Goal: Information Seeking & Learning: Learn about a topic

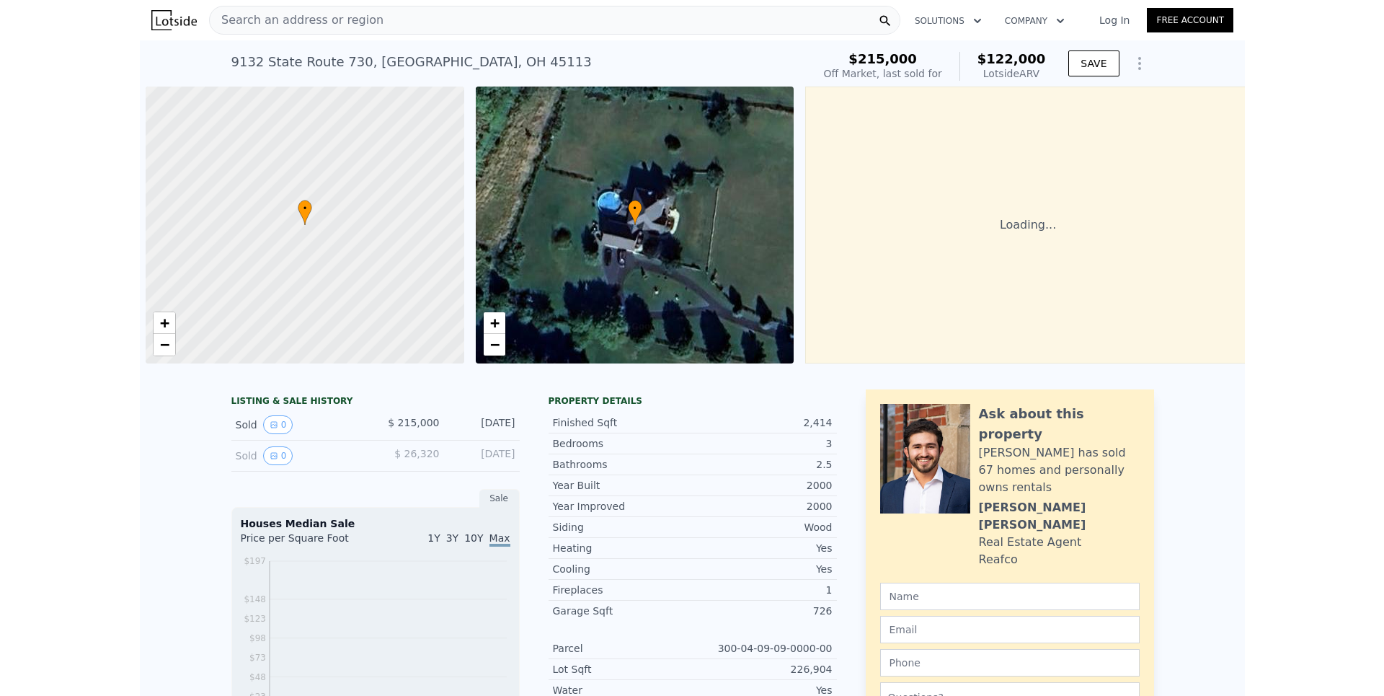
scroll to position [0, 6]
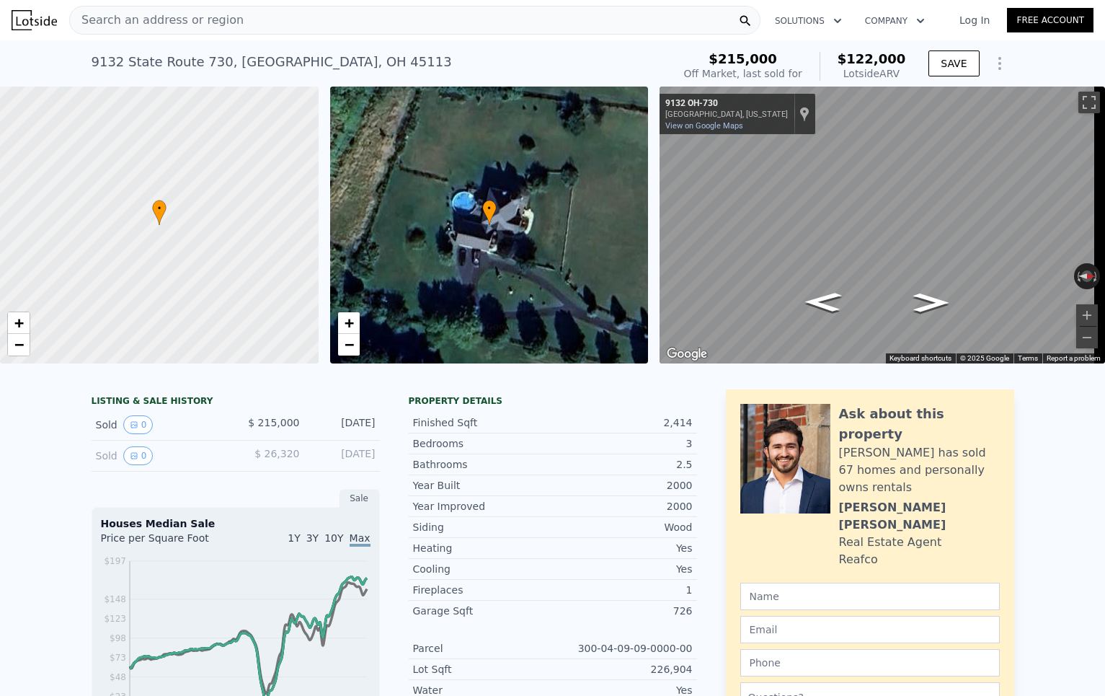
click at [1051, 61] on div "9132 State Route 730 , Clinton County , OH 45113 Sold Aug 2001 for $215k (~ARV …" at bounding box center [552, 63] width 1105 height 46
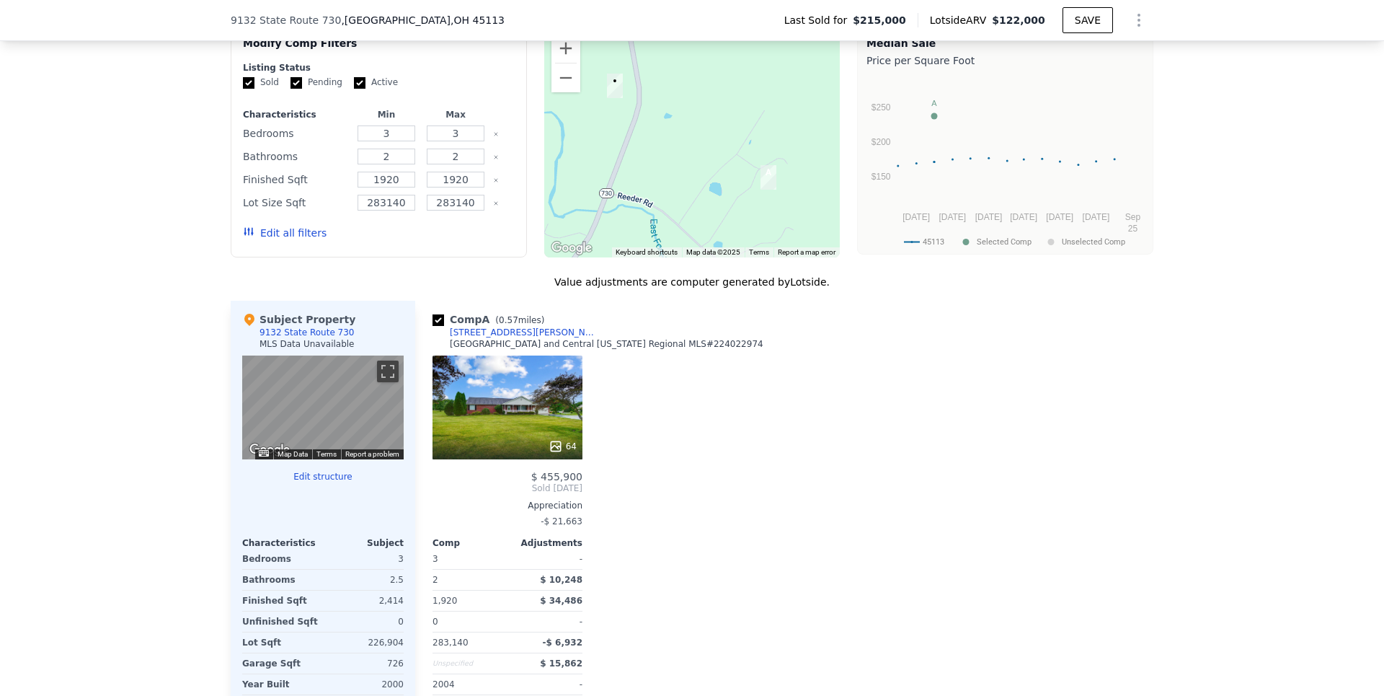
scroll to position [1284, 0]
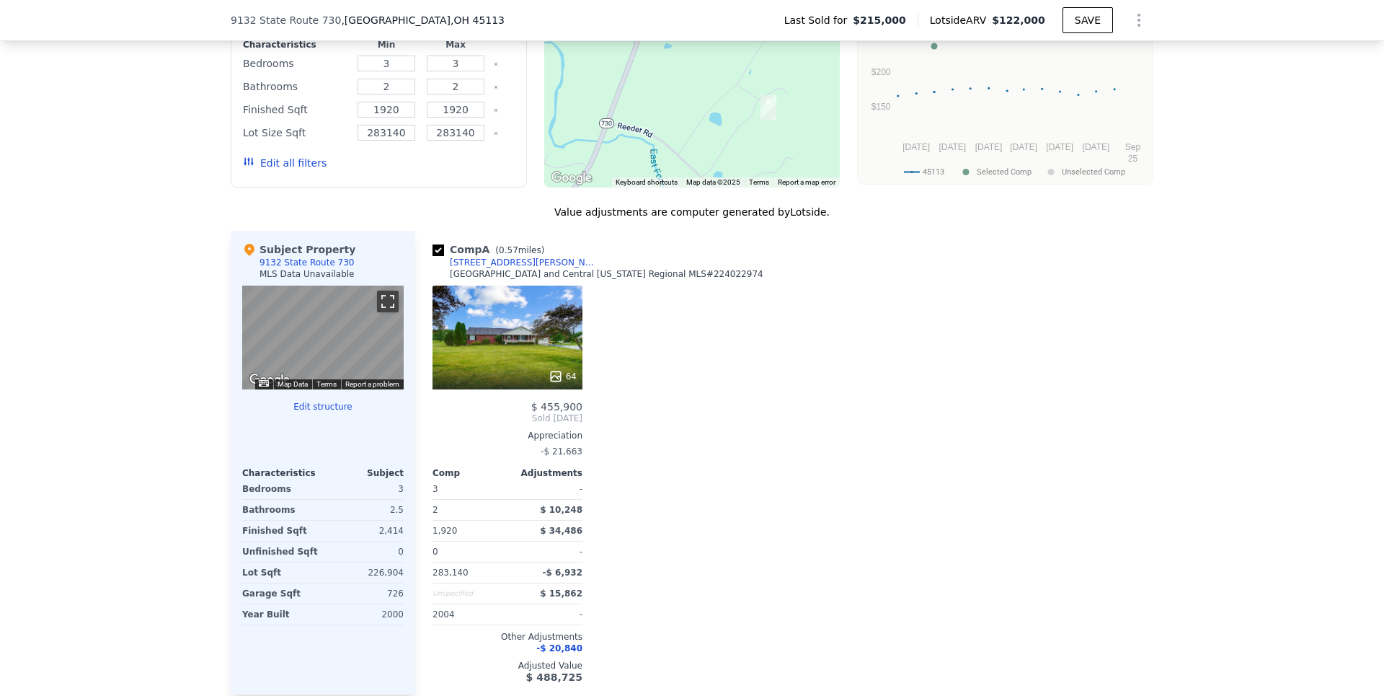
click at [388, 312] on button "Toggle fullscreen view" at bounding box center [388, 302] width 22 height 22
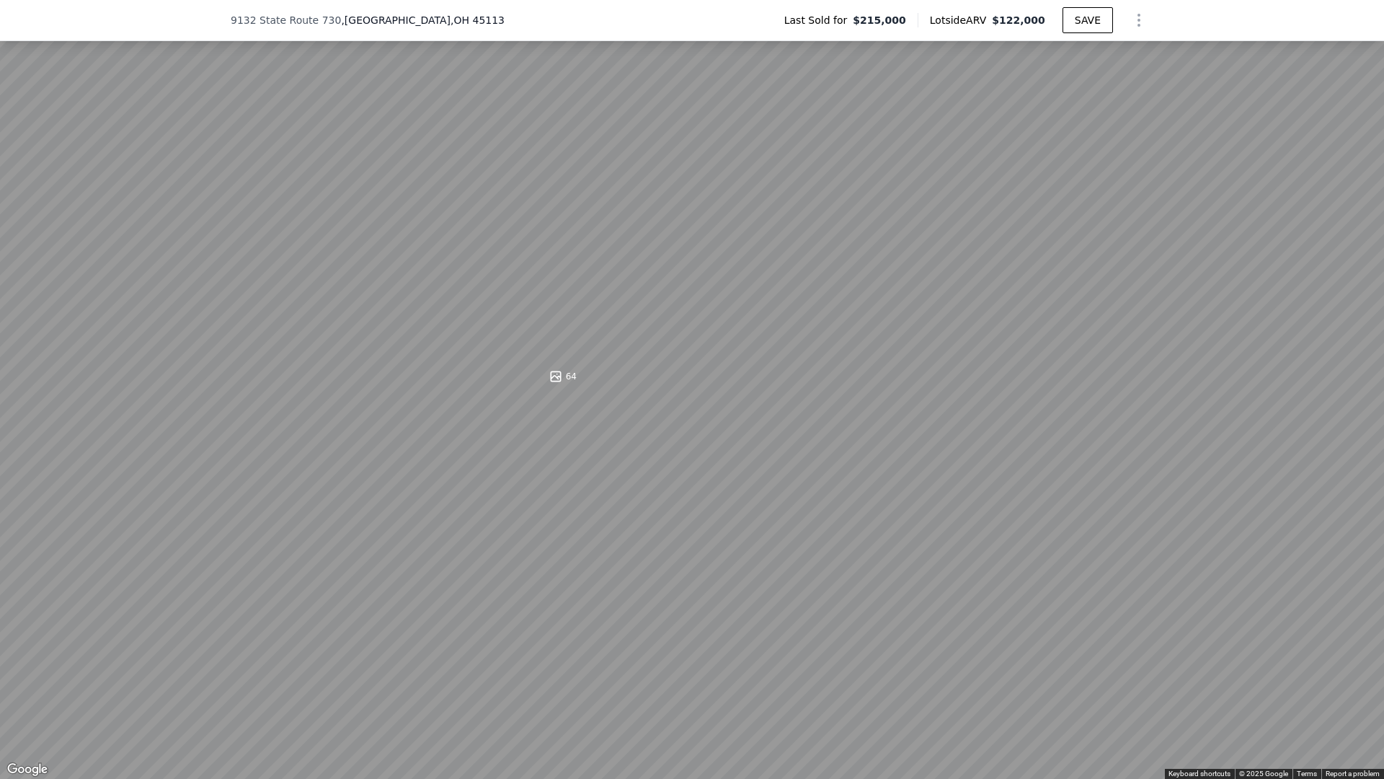
click at [1105, 15] on button "Toggle fullscreen view" at bounding box center [1369, 16] width 22 height 22
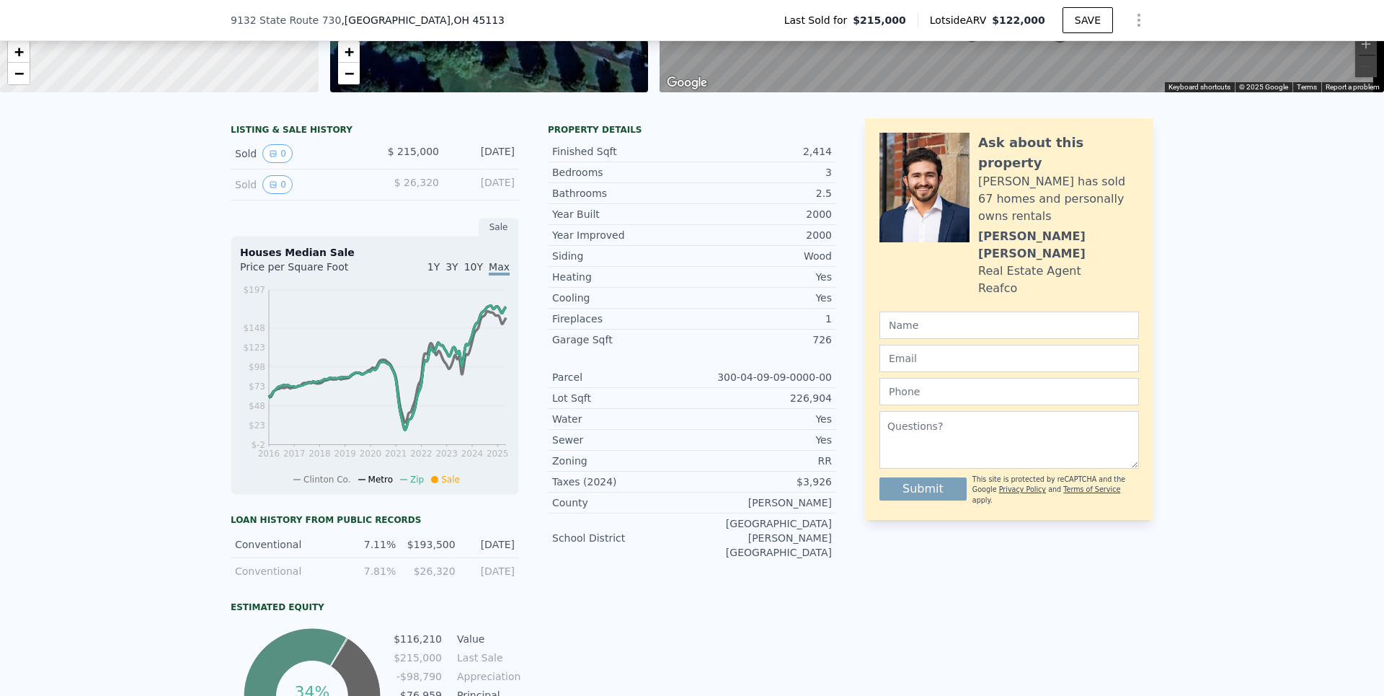
scroll to position [200, 0]
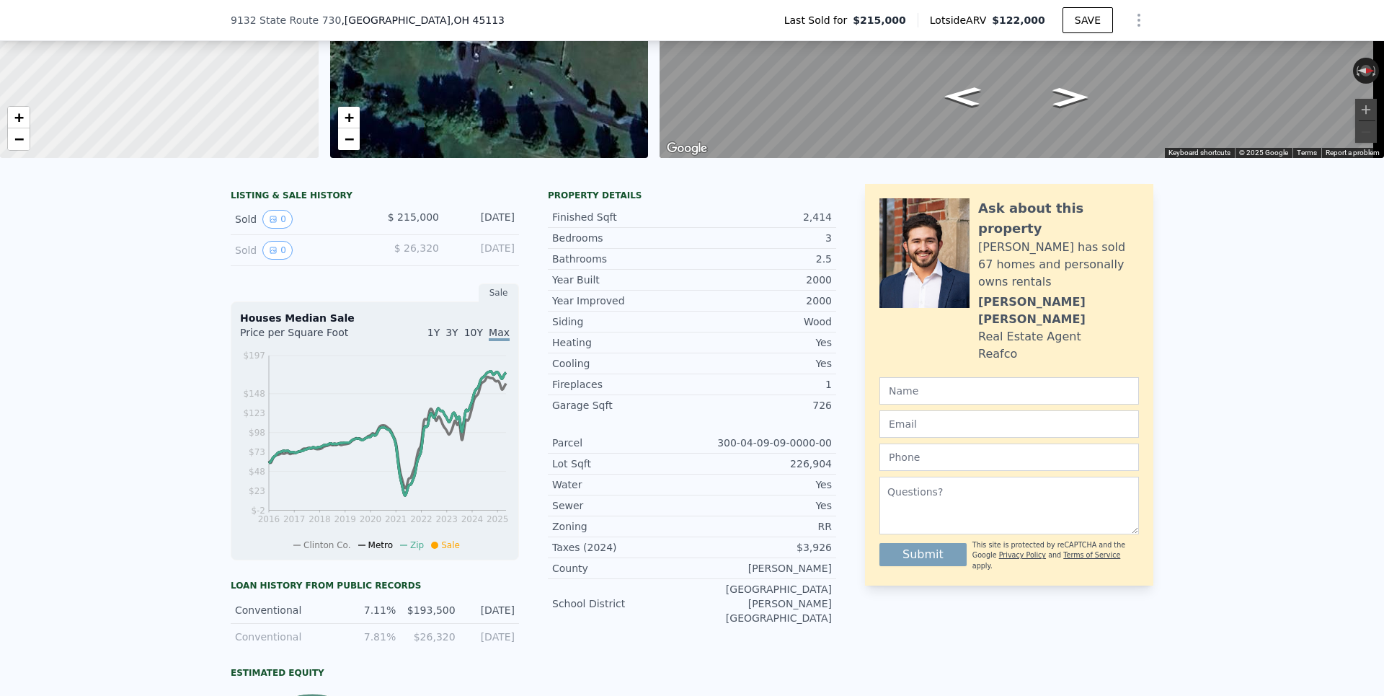
click at [497, 226] on div "[DATE]" at bounding box center [483, 219] width 64 height 19
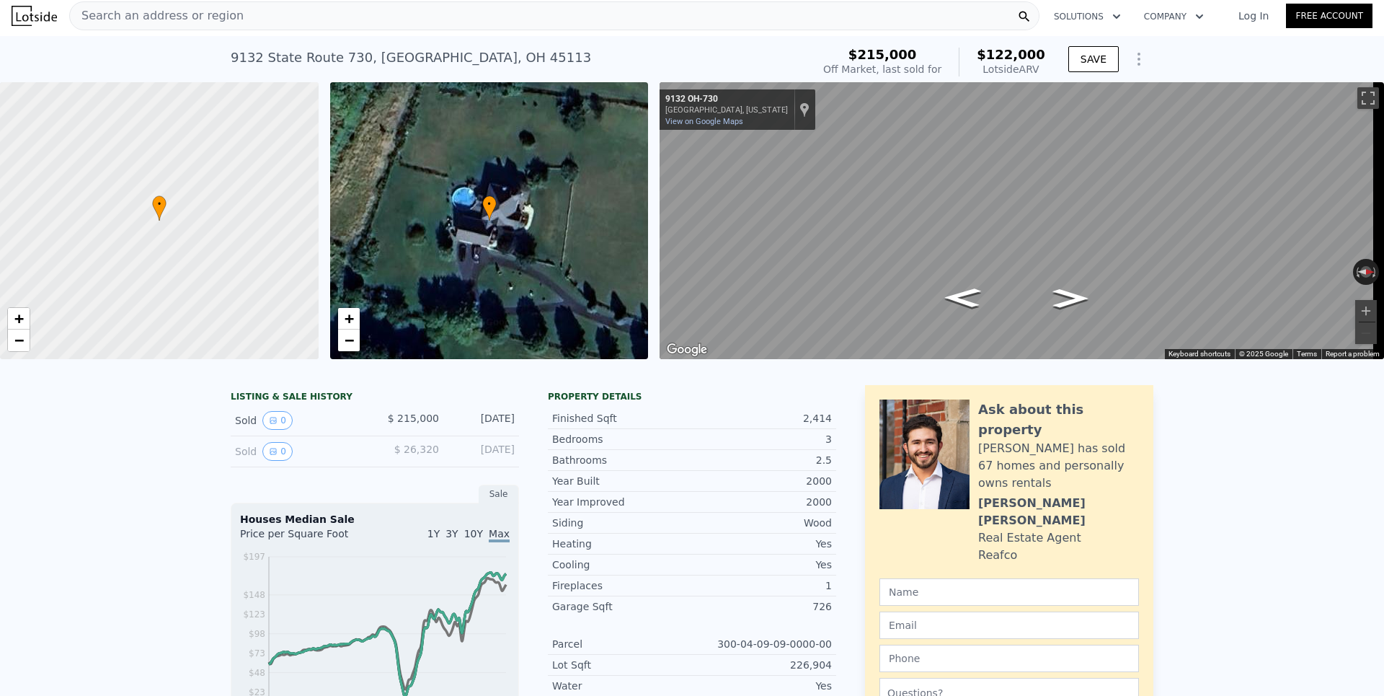
scroll to position [126, 0]
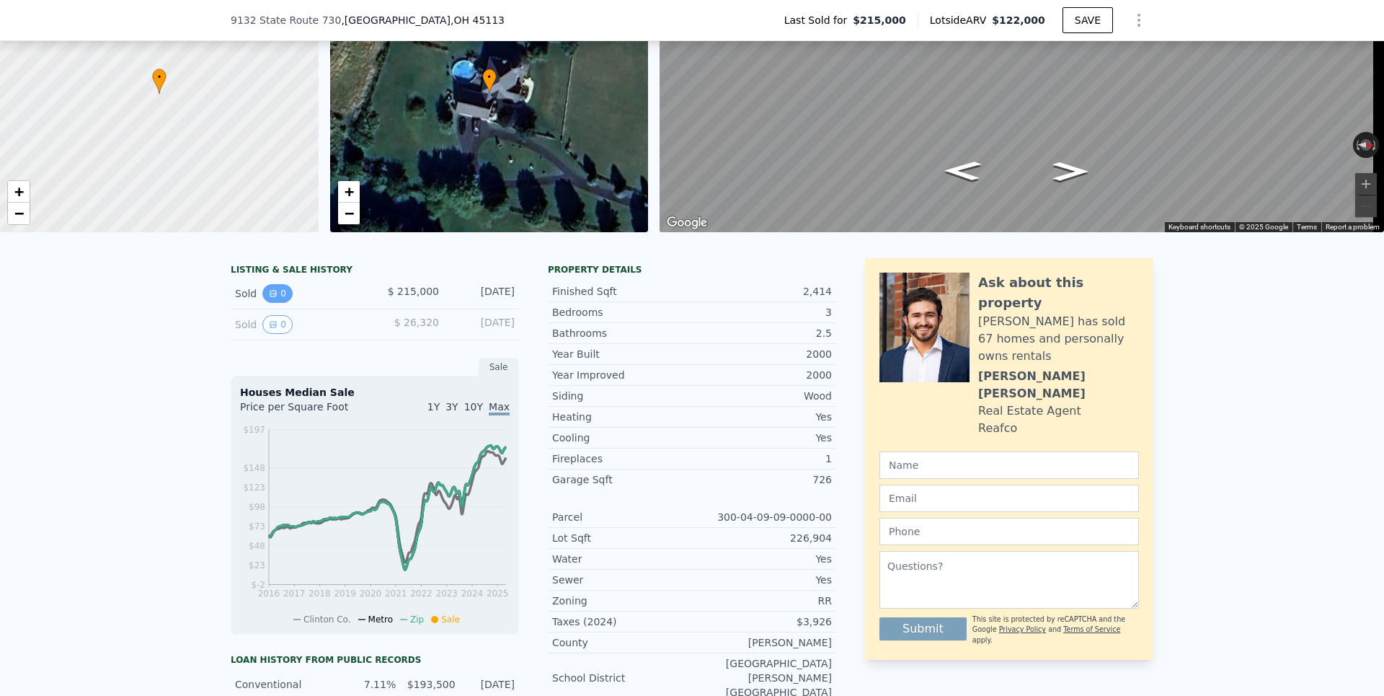
click at [270, 298] on icon "View historical data" at bounding box center [273, 293] width 9 height 9
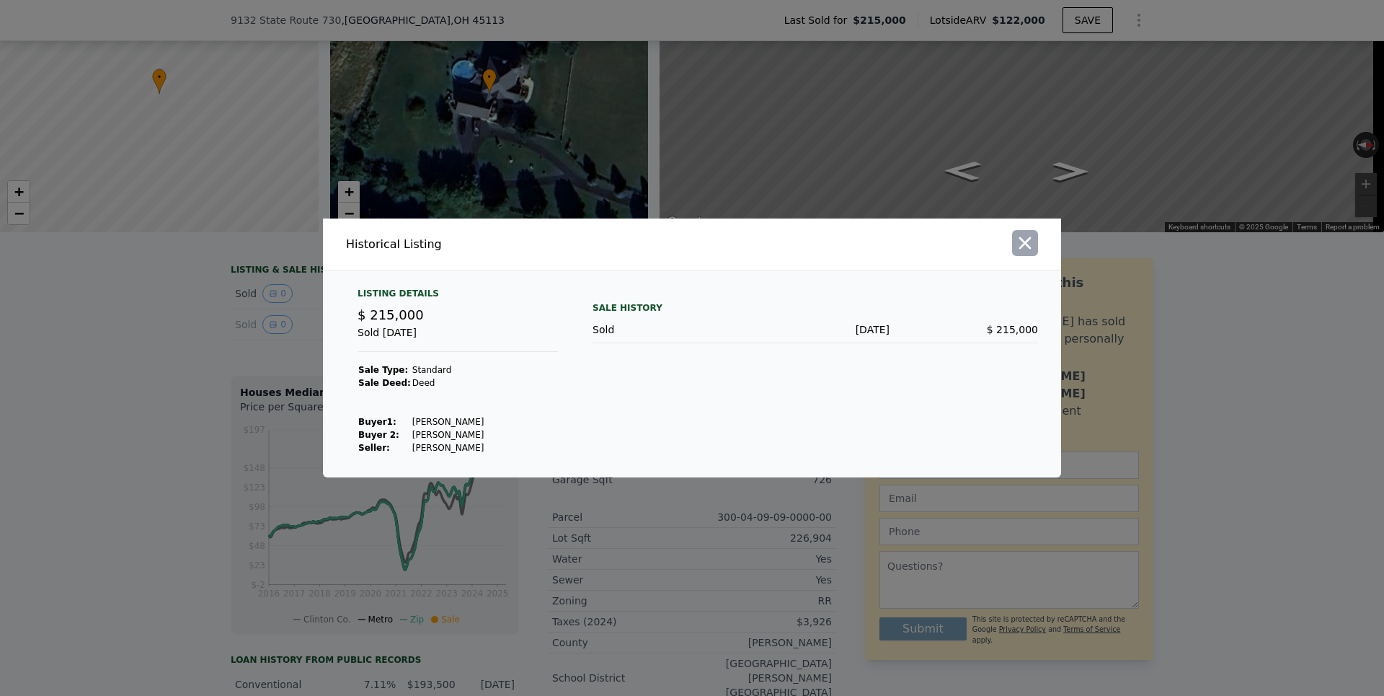
click at [1024, 241] on icon "button" at bounding box center [1025, 243] width 12 height 12
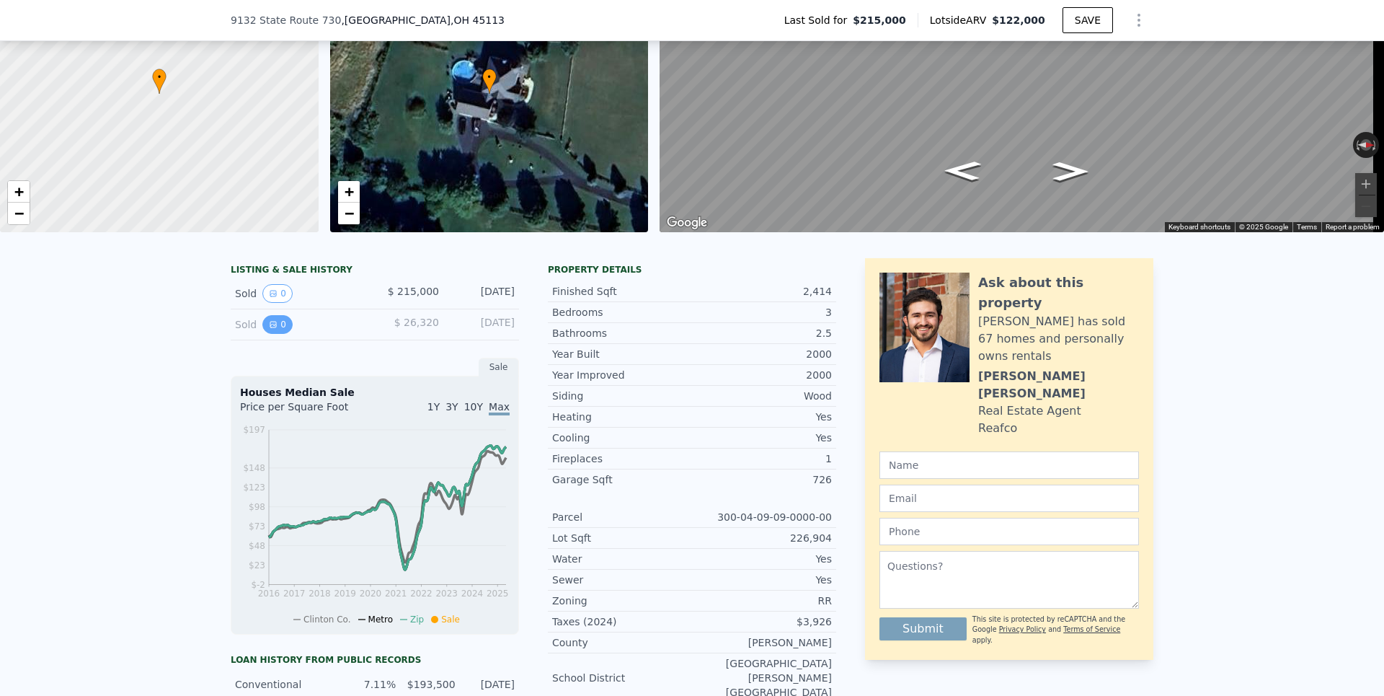
click at [269, 329] on icon "View historical data" at bounding box center [273, 324] width 9 height 9
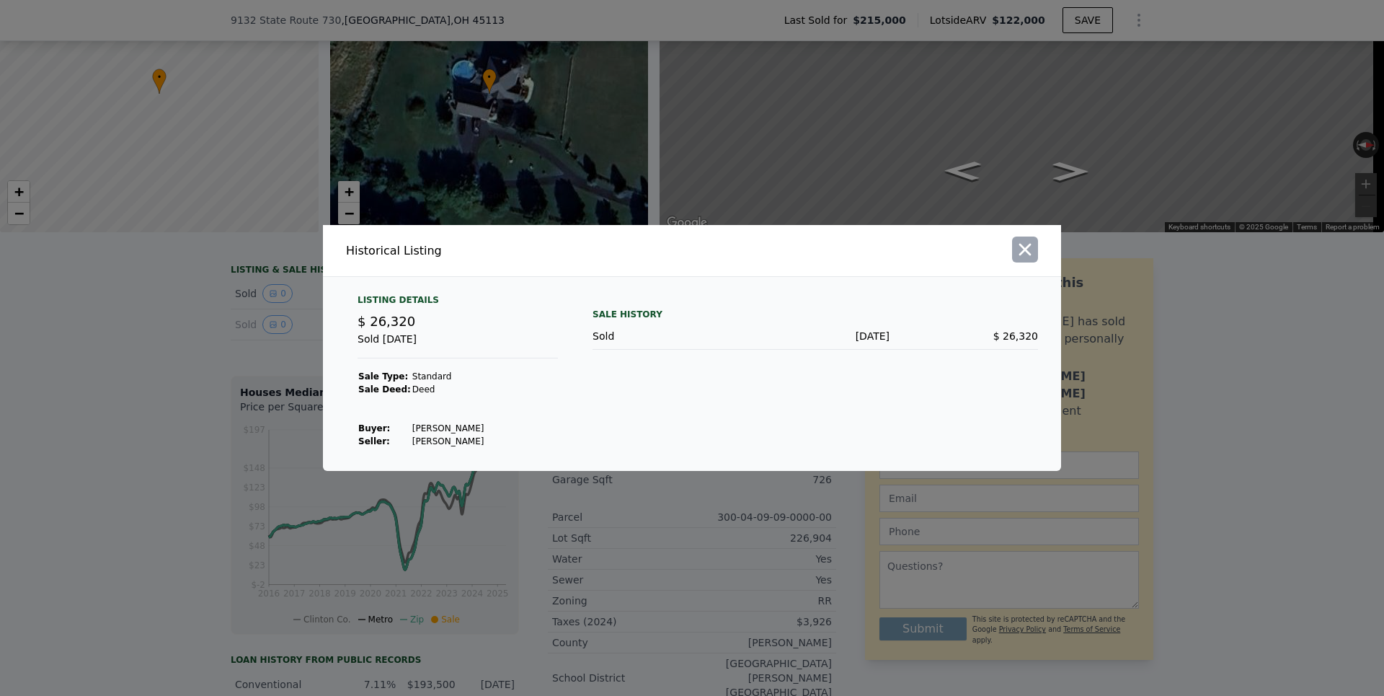
click at [1025, 255] on icon "button" at bounding box center [1025, 249] width 20 height 20
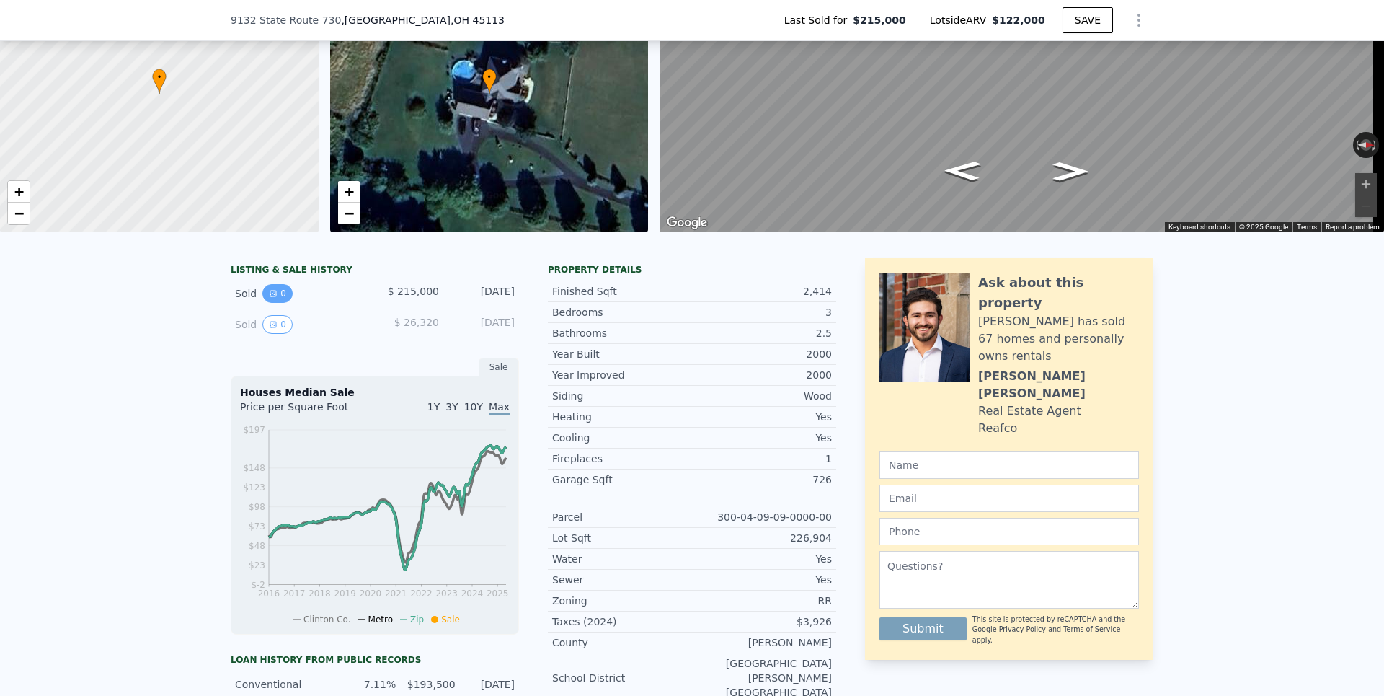
click at [276, 303] on button "0" at bounding box center [277, 293] width 30 height 19
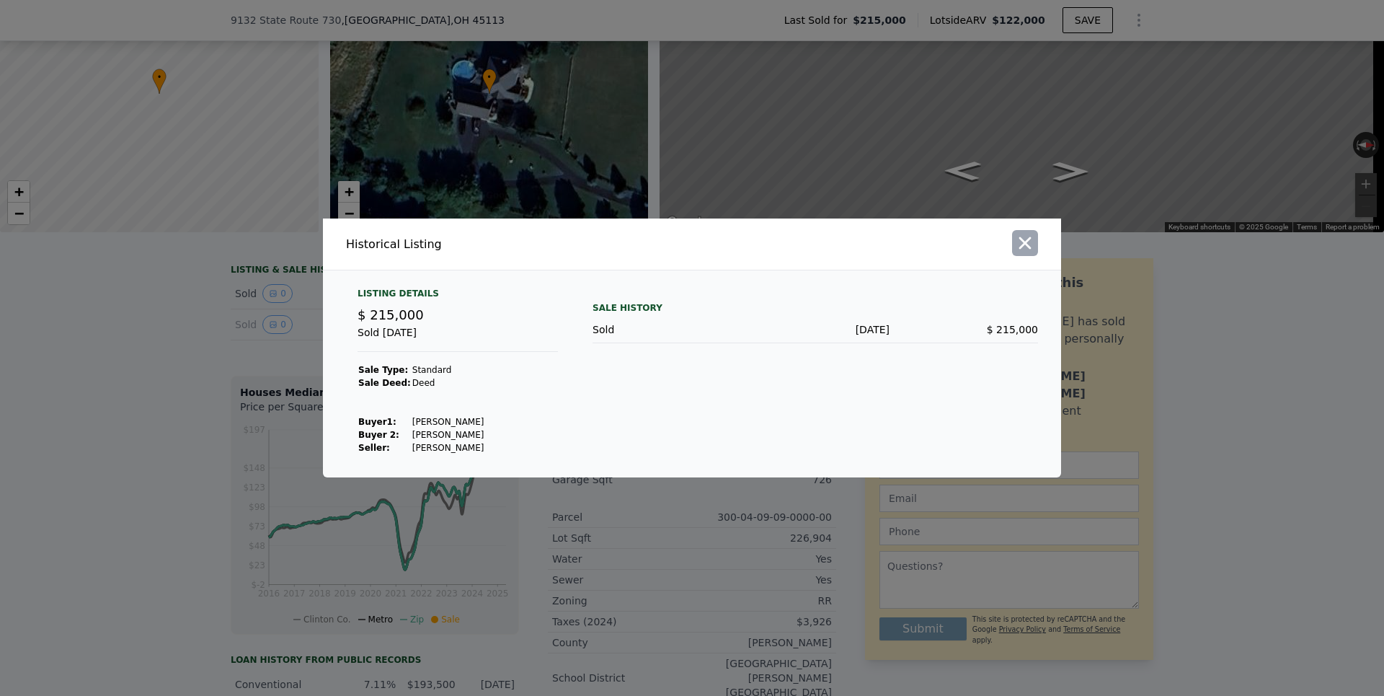
click at [1027, 247] on icon "button" at bounding box center [1025, 243] width 12 height 12
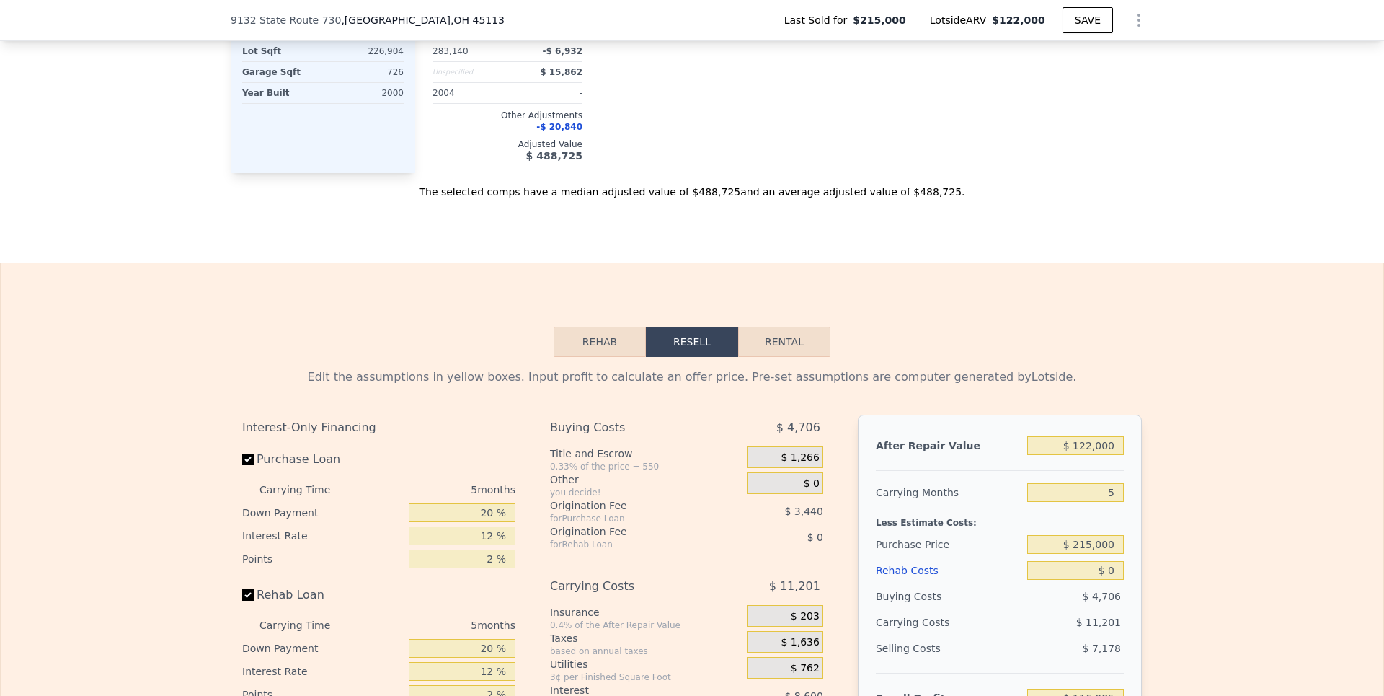
scroll to position [0, 0]
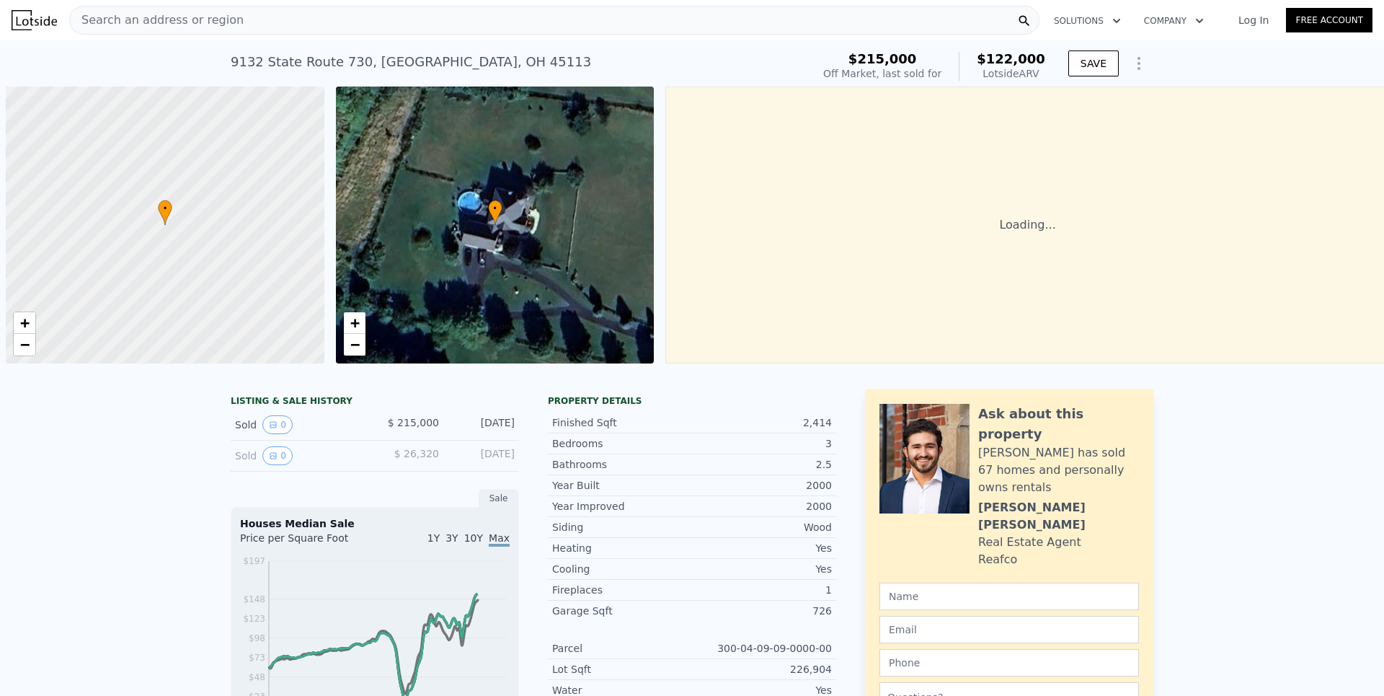
scroll to position [0, 6]
